Goal: Information Seeking & Learning: Learn about a topic

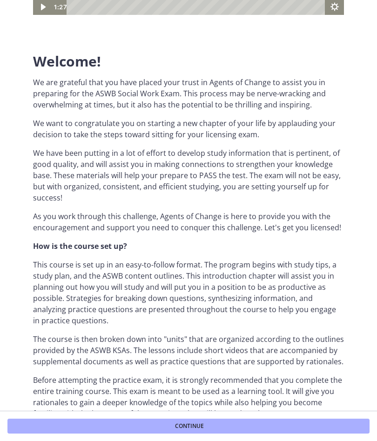
scroll to position [186, 0]
click at [200, 431] on button "Continue" at bounding box center [188, 426] width 362 height 15
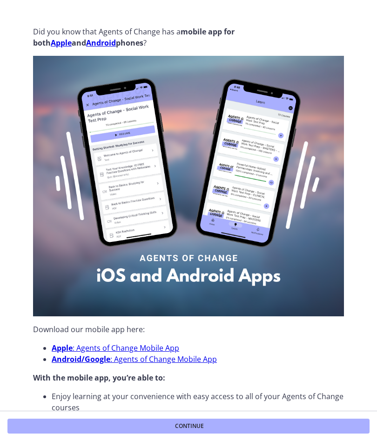
click at [203, 422] on span "Continue" at bounding box center [189, 425] width 29 height 7
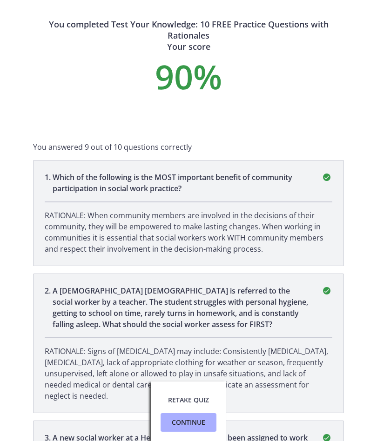
click at [200, 418] on span "Continue" at bounding box center [188, 422] width 33 height 11
